Goal: Information Seeking & Learning: Understand process/instructions

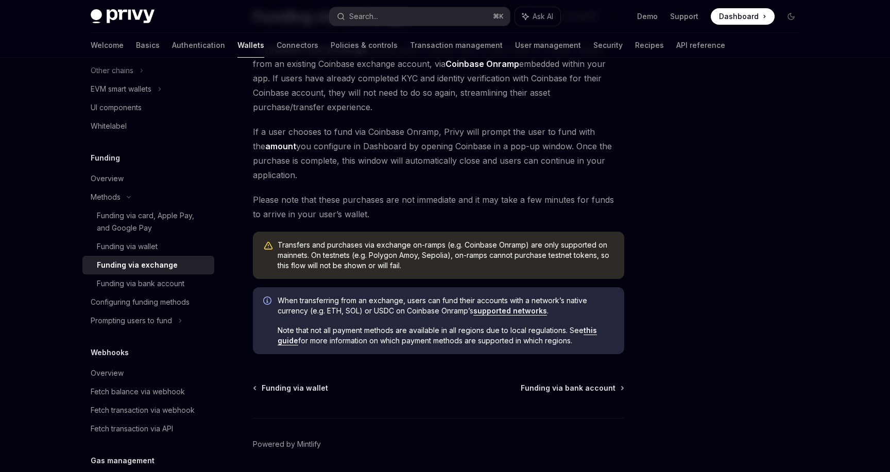
scroll to position [107, 0]
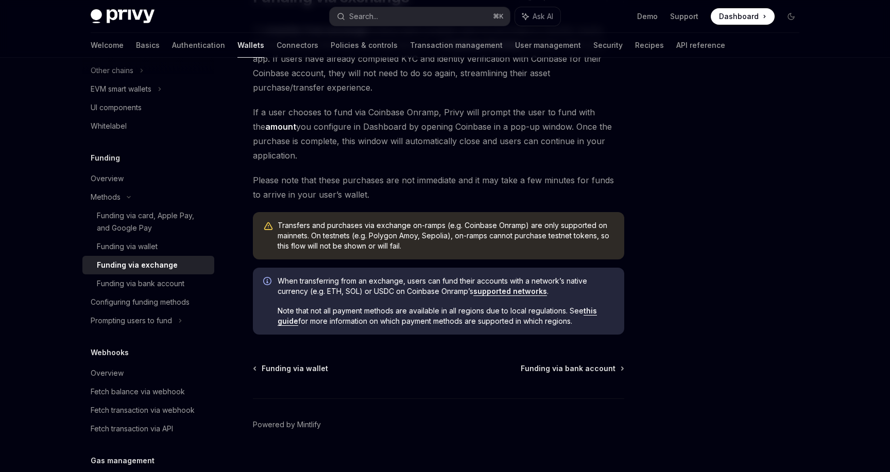
click at [587, 374] on div "Funding via wallet Funding via bank account Powered by Mintlify" at bounding box center [438, 426] width 371 height 124
click at [587, 370] on span "Funding via bank account" at bounding box center [568, 369] width 95 height 10
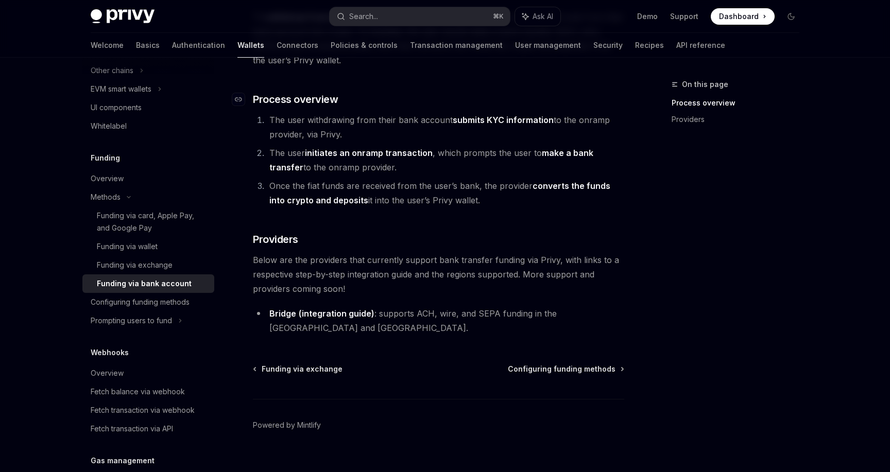
scroll to position [160, 0]
click at [178, 262] on div "Funding via exchange" at bounding box center [152, 265] width 111 height 12
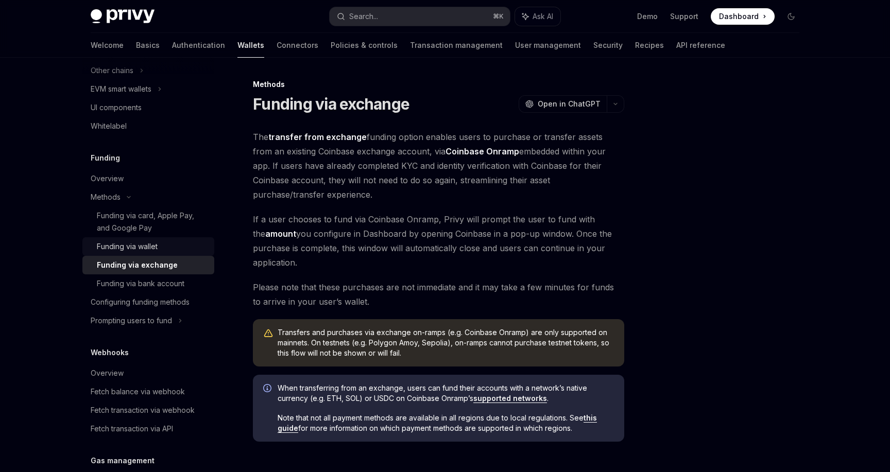
click at [175, 247] on div "Funding via wallet" at bounding box center [152, 247] width 111 height 12
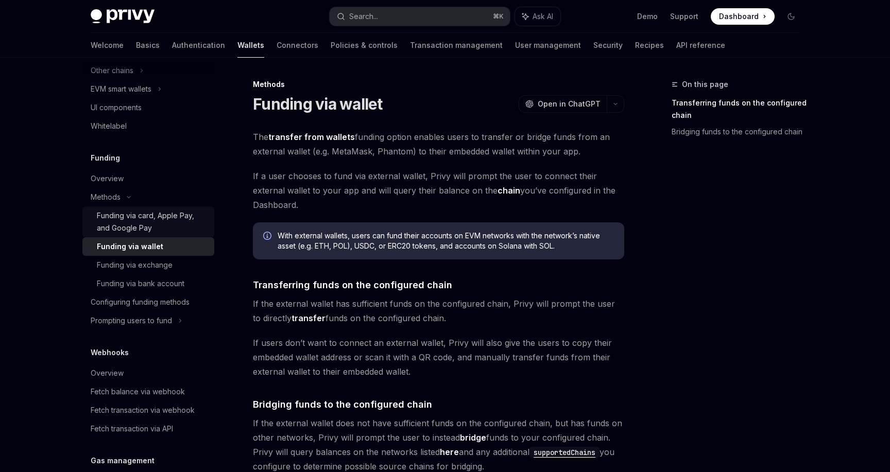
click at [149, 218] on div "Funding via card, Apple Pay, and Google Pay" at bounding box center [152, 222] width 111 height 25
type textarea "*"
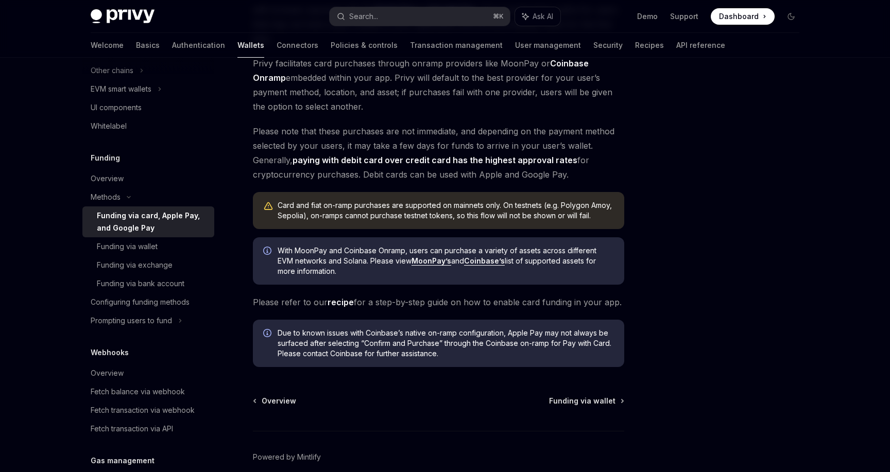
scroll to position [163, 0]
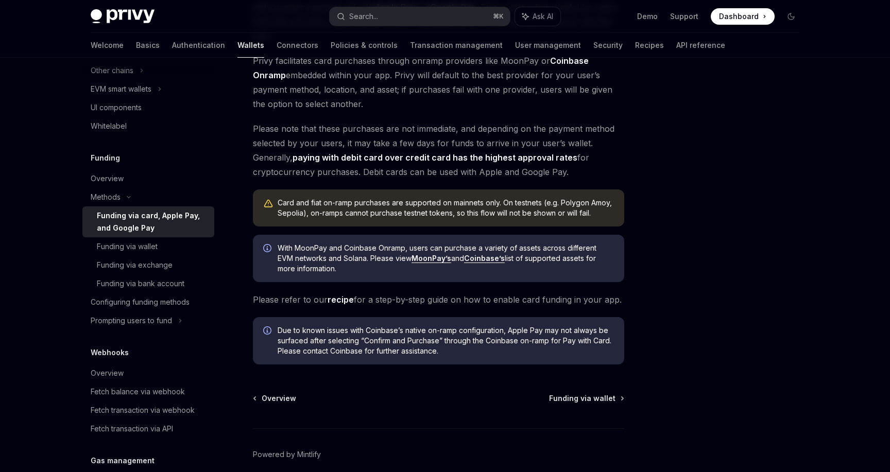
click at [270, 331] on icon "Info" at bounding box center [268, 332] width 10 height 10
